Goal: Information Seeking & Learning: Check status

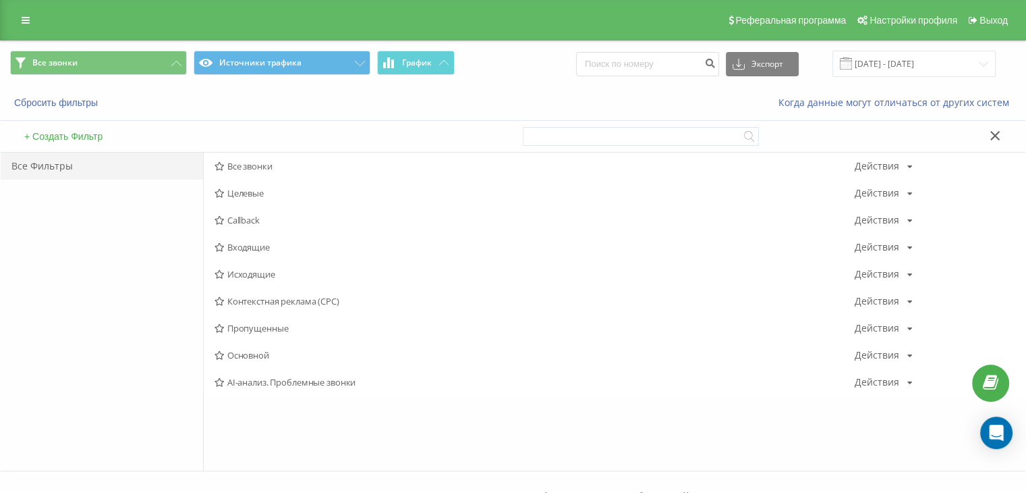
click at [231, 269] on span "Исходящие" at bounding box center [535, 273] width 640 height 9
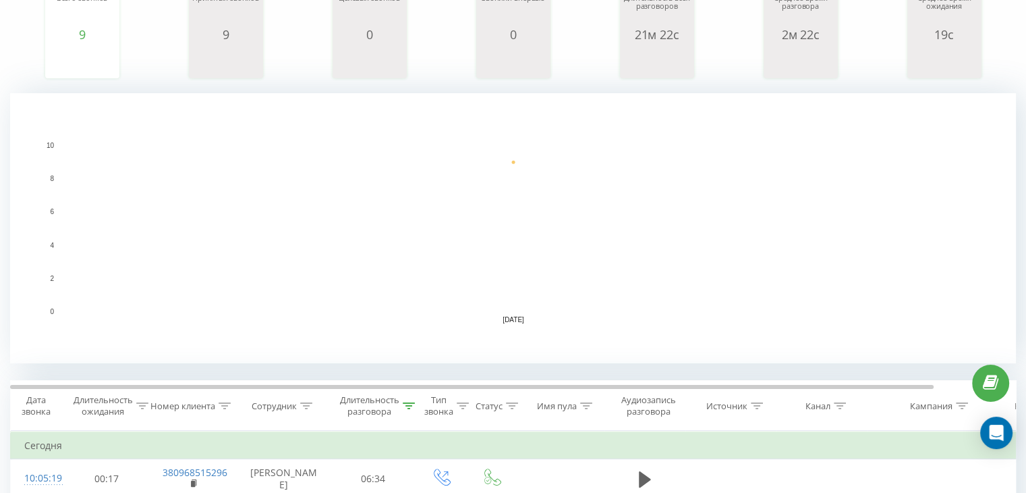
scroll to position [337, 0]
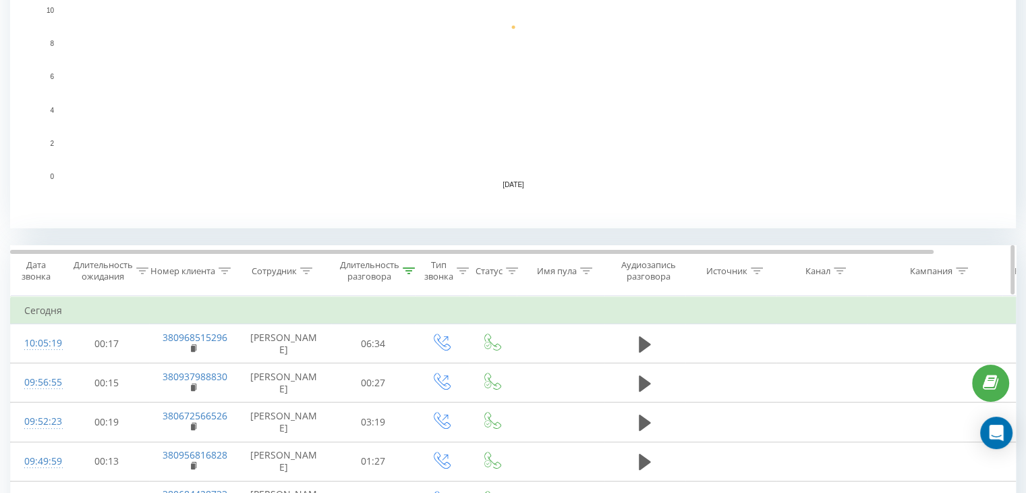
click at [399, 269] on div "Длительность разговора" at bounding box center [369, 270] width 59 height 23
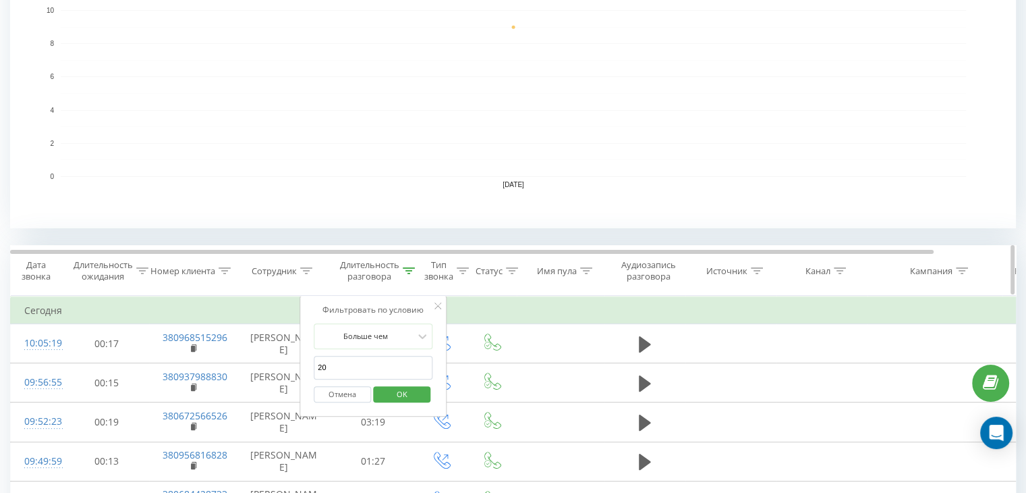
click at [403, 269] on icon at bounding box center [409, 270] width 12 height 7
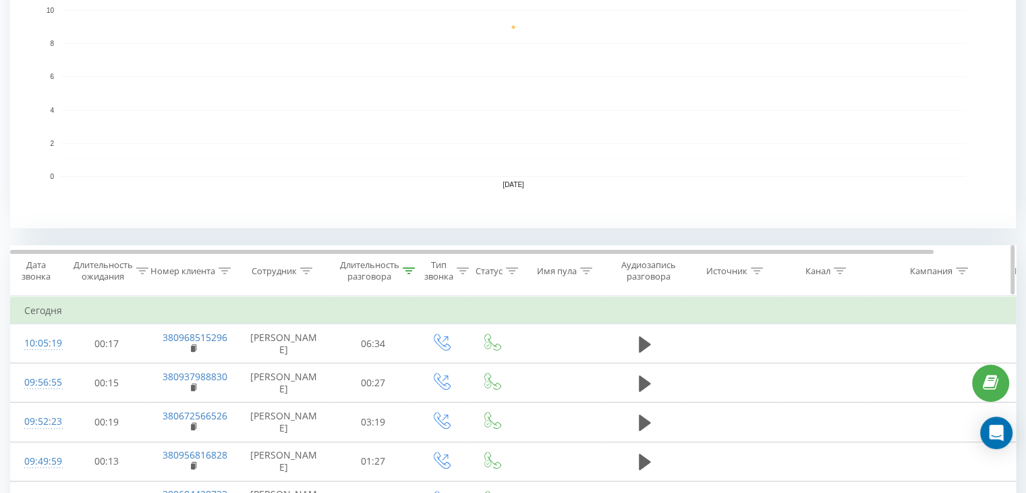
scroll to position [0, 0]
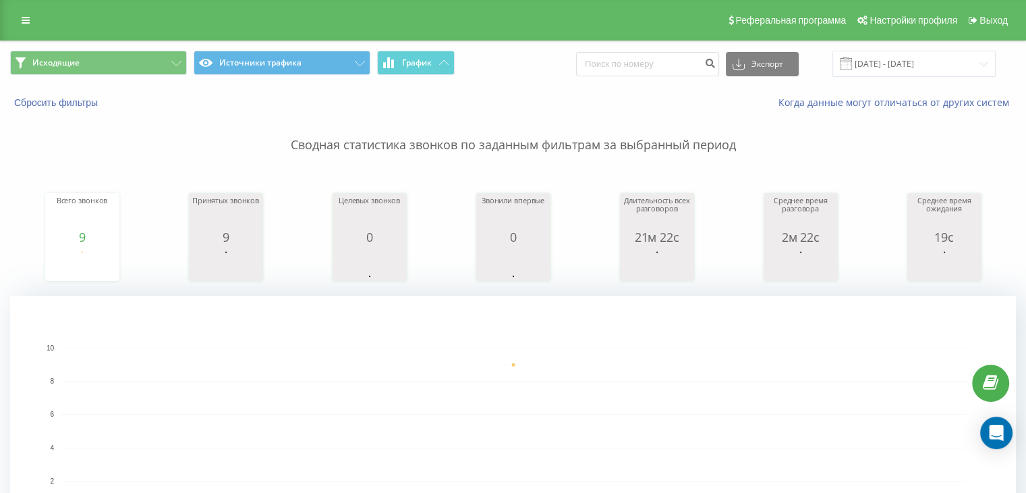
click at [156, 49] on div "Исходящие Источники трафика График Экспорт .csv .xls .xlsx 22.09.2025 - 22.09.2…" at bounding box center [513, 63] width 1025 height 45
click at [157, 61] on button "Исходящие" at bounding box center [98, 63] width 177 height 24
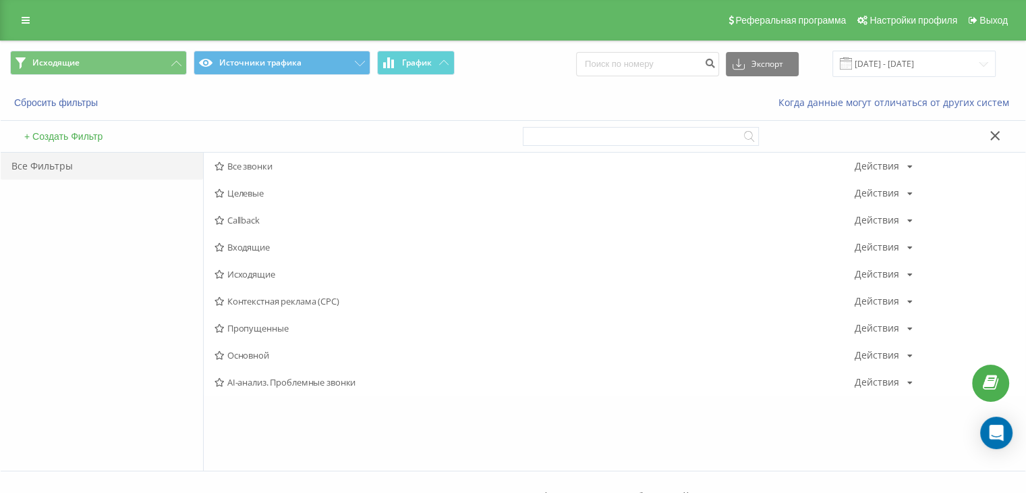
click at [277, 248] on span "Входящие" at bounding box center [535, 246] width 640 height 9
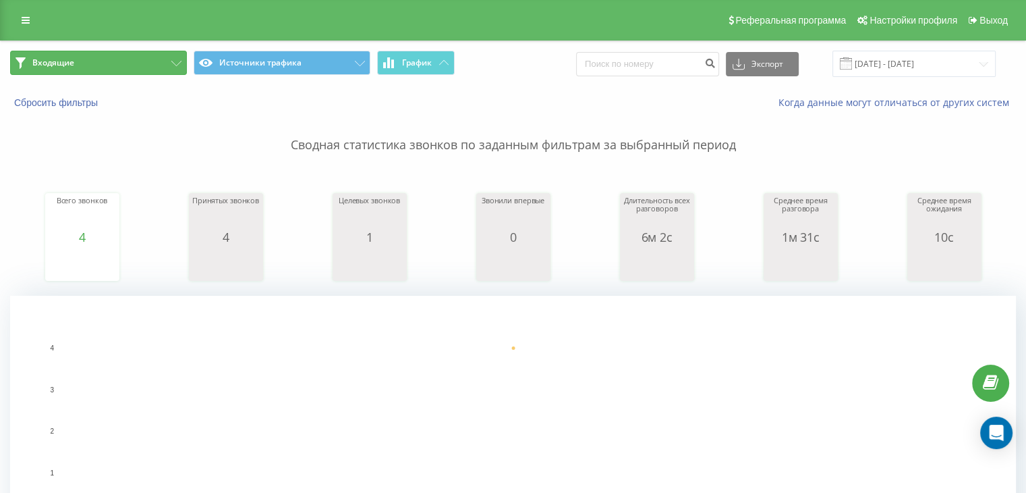
click at [155, 56] on button "Входящие" at bounding box center [98, 63] width 177 height 24
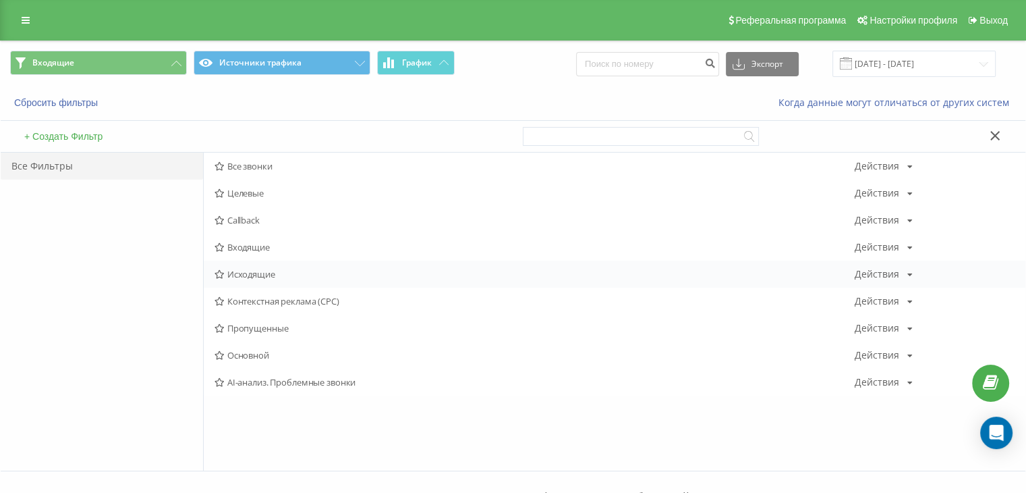
click at [252, 274] on span "Исходящие" at bounding box center [535, 273] width 640 height 9
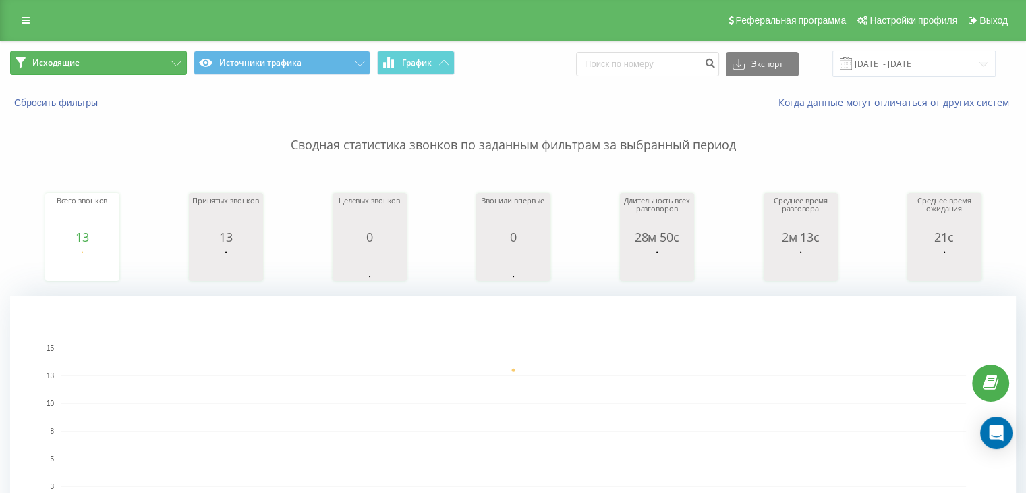
click at [162, 65] on button "Исходящие" at bounding box center [98, 63] width 177 height 24
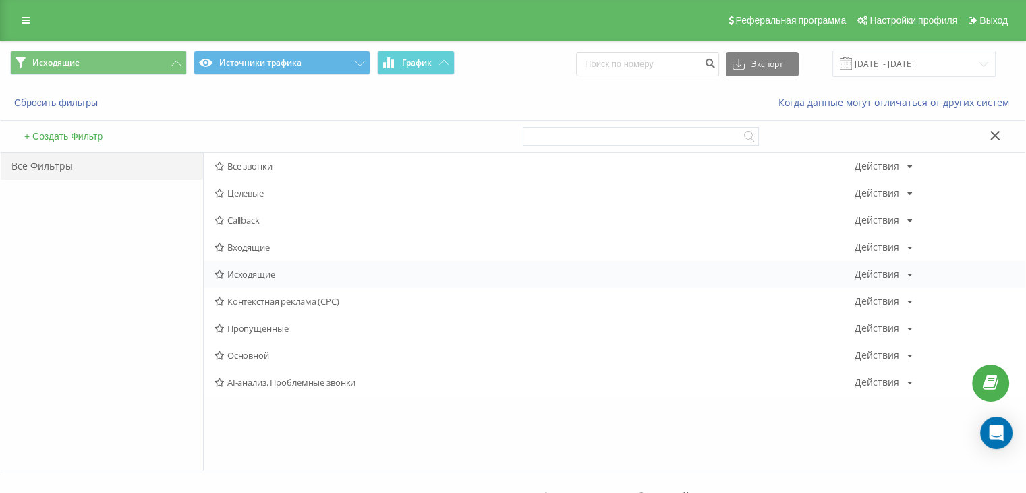
click at [259, 273] on span "Исходящие" at bounding box center [535, 273] width 640 height 9
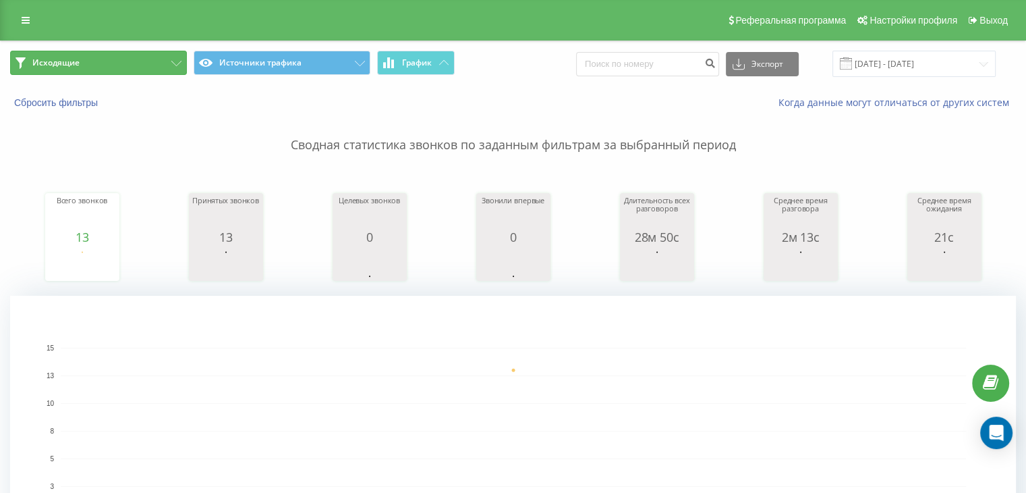
click at [159, 66] on button "Исходящие" at bounding box center [98, 63] width 177 height 24
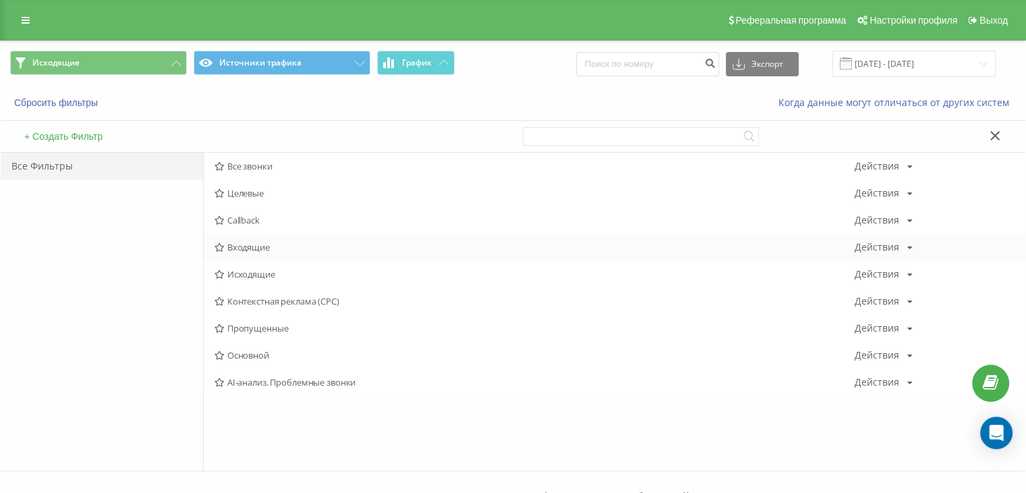
click at [242, 248] on span "Входящие" at bounding box center [535, 246] width 640 height 9
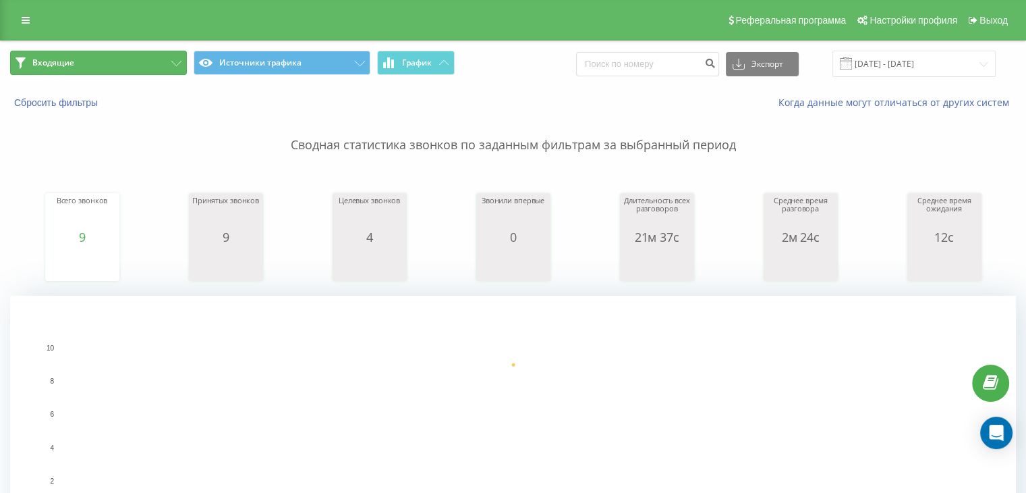
drag, startPoint x: 98, startPoint y: 65, endPoint x: 108, endPoint y: 67, distance: 10.2
click at [99, 65] on button "Входящие" at bounding box center [98, 63] width 177 height 24
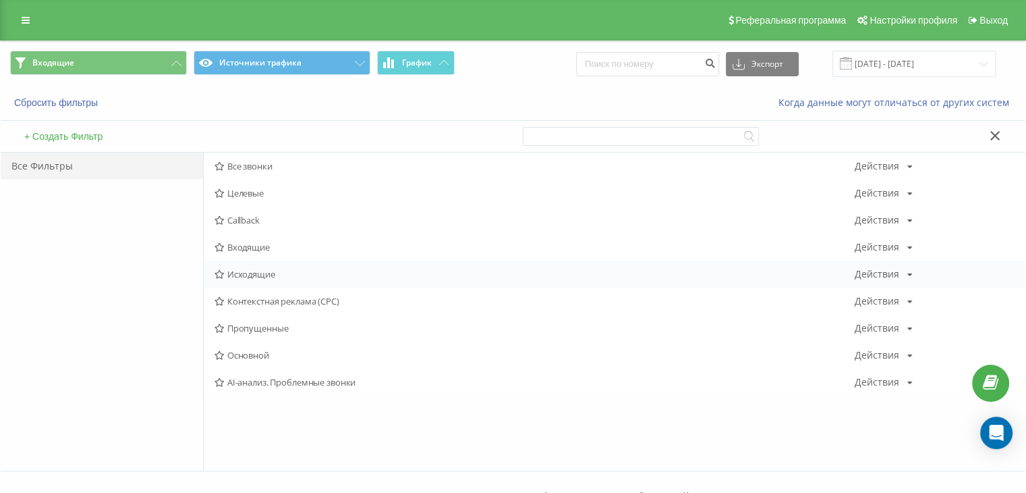
click at [288, 269] on span "Исходящие" at bounding box center [535, 273] width 640 height 9
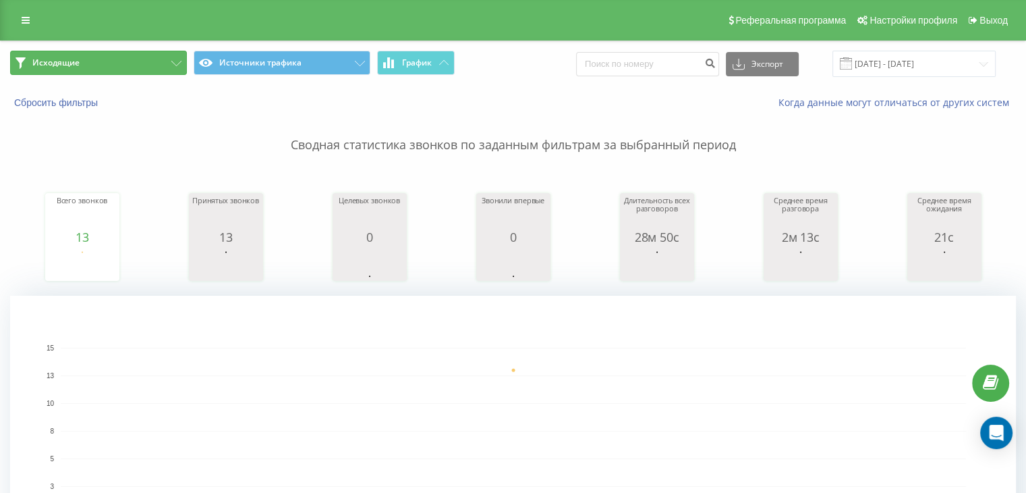
click at [139, 74] on button "Исходящие" at bounding box center [98, 63] width 177 height 24
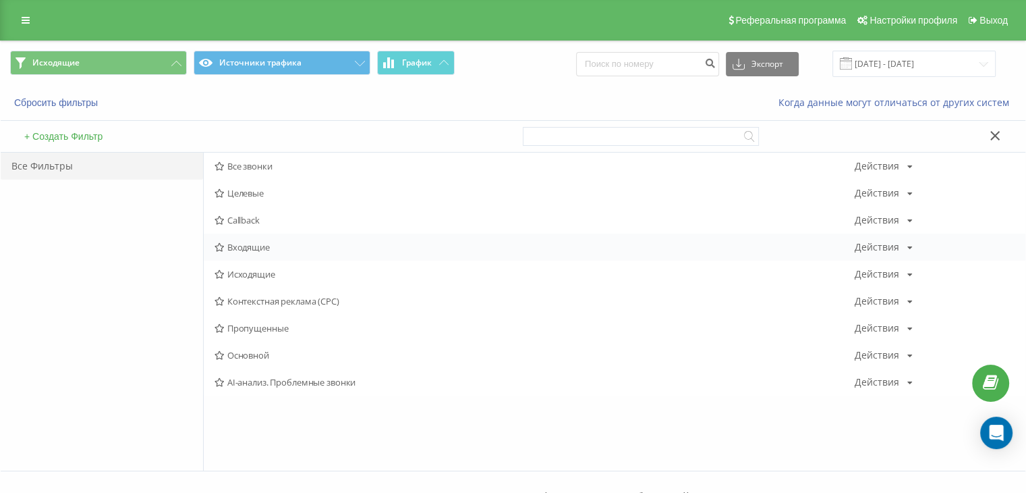
click at [246, 238] on div "Входящие Действия Редактировать Копировать Удалить По умолчанию Поделиться" at bounding box center [615, 246] width 822 height 27
click at [248, 242] on span "Входящие" at bounding box center [535, 246] width 640 height 9
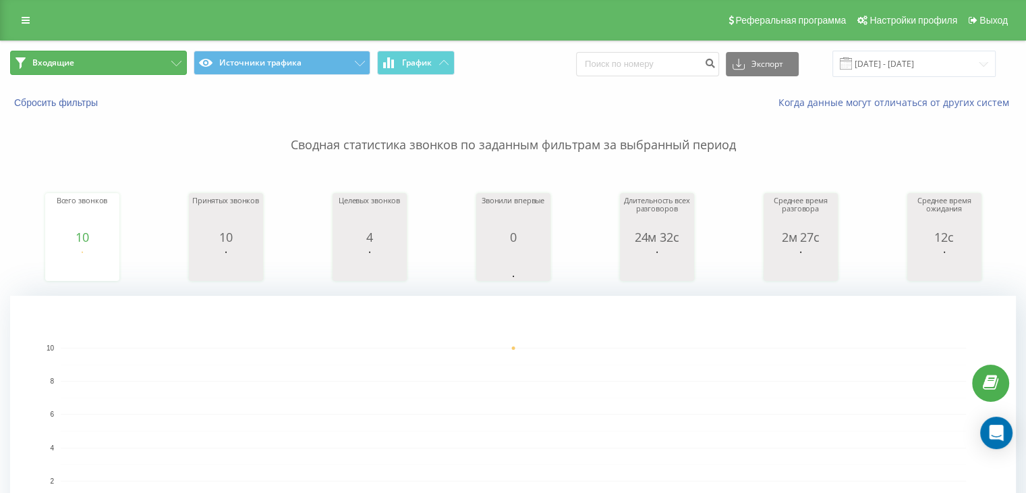
click at [133, 58] on button "Входящие" at bounding box center [98, 63] width 177 height 24
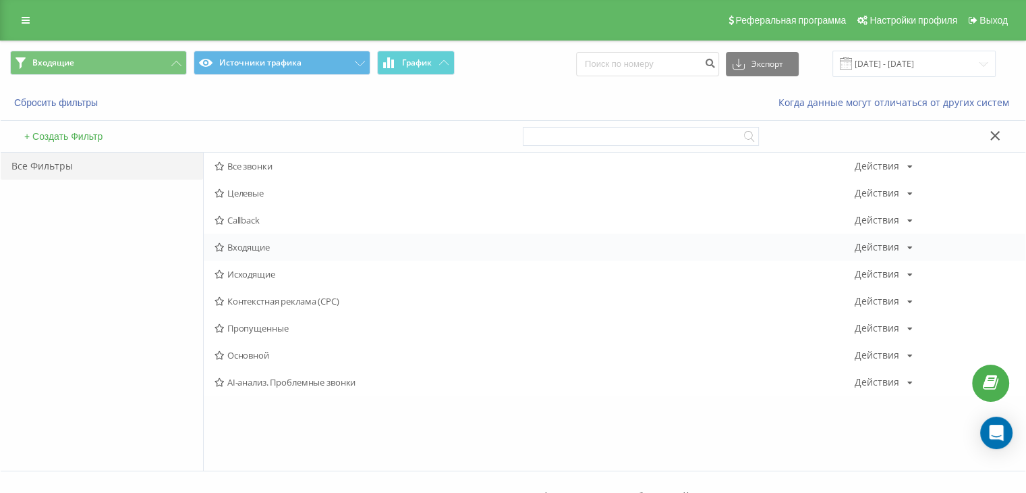
click at [250, 238] on div "Входящие Действия Редактировать Копировать Удалить По умолчанию Поделиться" at bounding box center [615, 246] width 822 height 27
drag, startPoint x: 248, startPoint y: 241, endPoint x: 236, endPoint y: 246, distance: 13.3
click at [248, 248] on span "Входящие" at bounding box center [535, 246] width 640 height 9
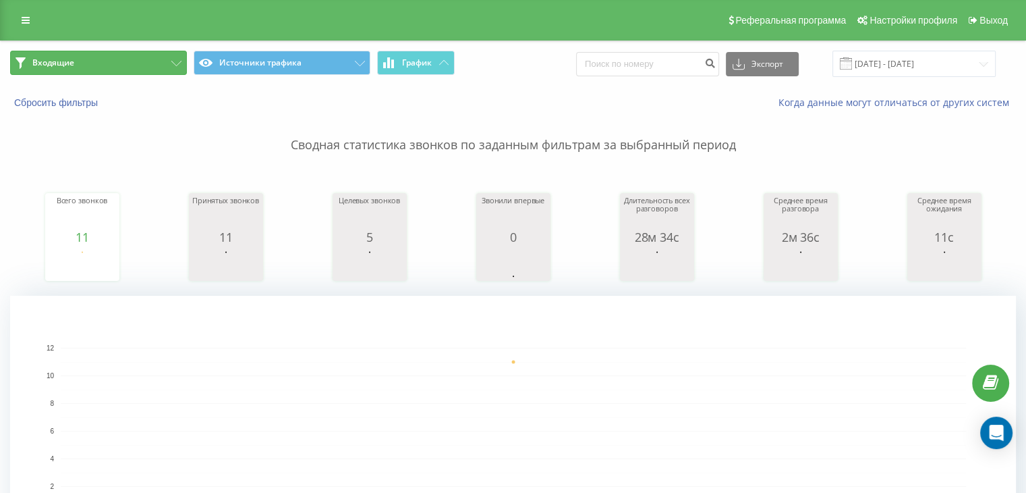
click at [148, 61] on button "Входящие" at bounding box center [98, 63] width 177 height 24
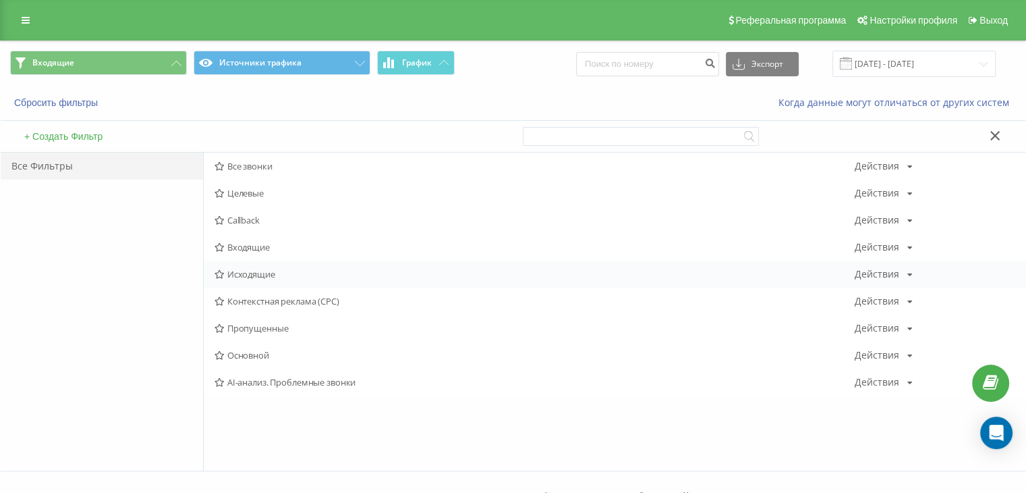
click at [259, 269] on span "Исходящие" at bounding box center [535, 273] width 640 height 9
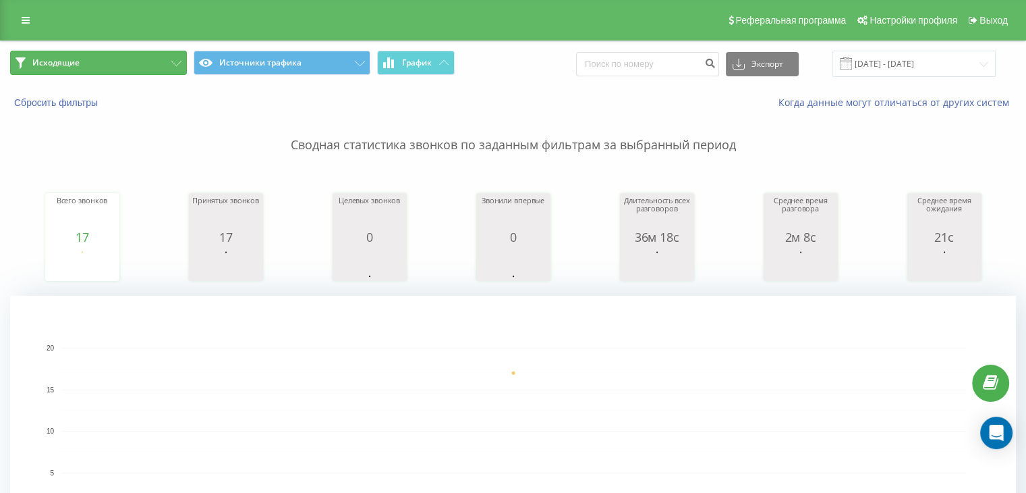
click at [161, 55] on button "Исходящие" at bounding box center [98, 63] width 177 height 24
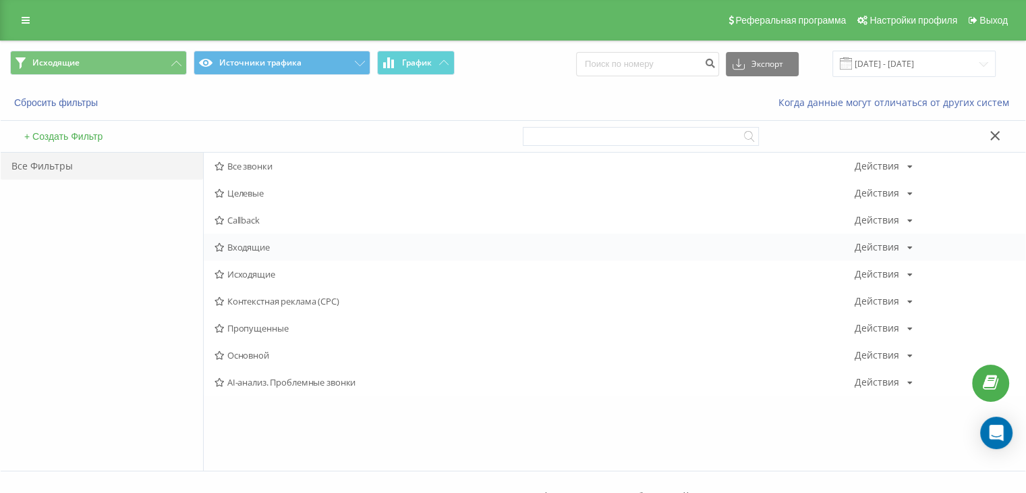
click at [271, 244] on span "Входящие" at bounding box center [535, 246] width 640 height 9
